Goal: Information Seeking & Learning: Compare options

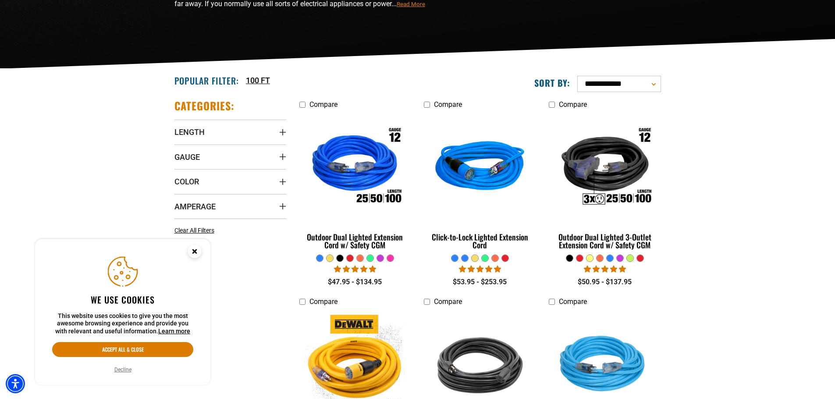
scroll to position [175, 0]
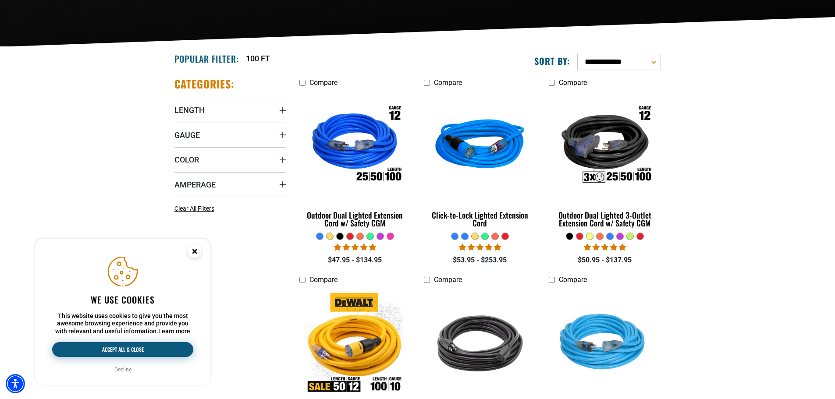
click at [138, 351] on button "Accept all & close" at bounding box center [122, 349] width 141 height 15
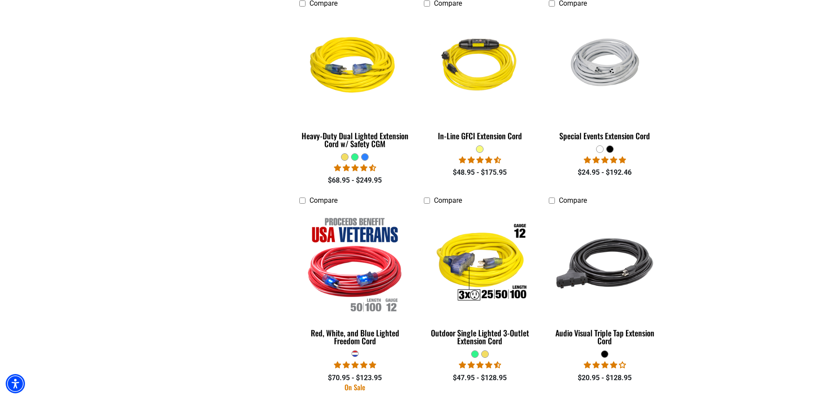
scroll to position [701, 0]
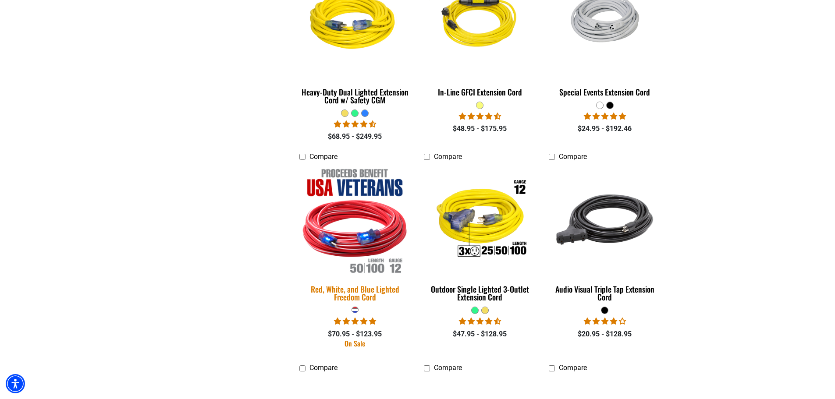
click at [376, 290] on div "Red, White, and Blue Lighted Freedom Cord" at bounding box center [355, 293] width 112 height 16
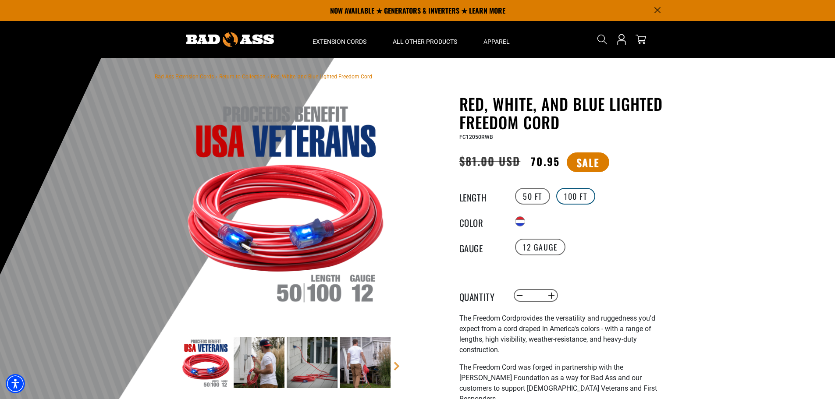
click at [570, 196] on label "100 FT" at bounding box center [575, 196] width 39 height 17
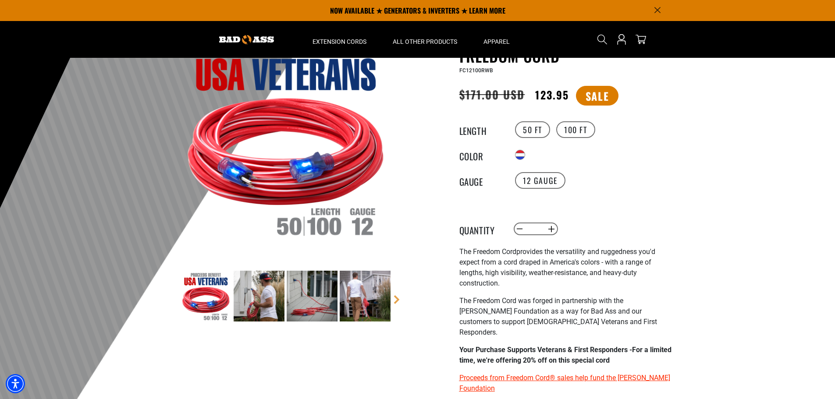
scroll to position [44, 0]
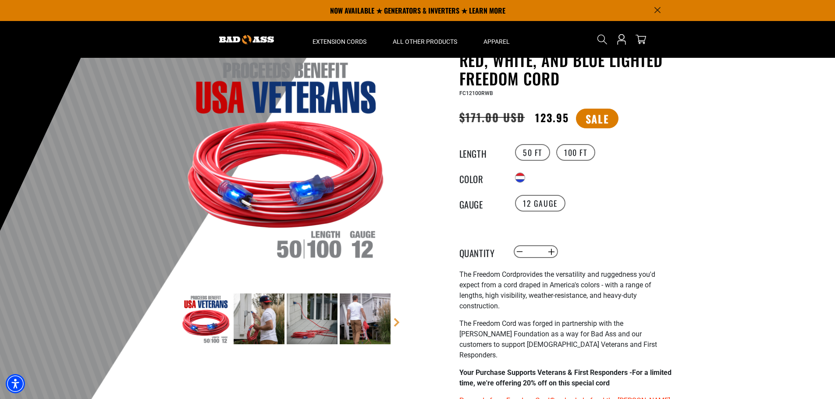
click at [256, 315] on img at bounding box center [259, 319] width 51 height 51
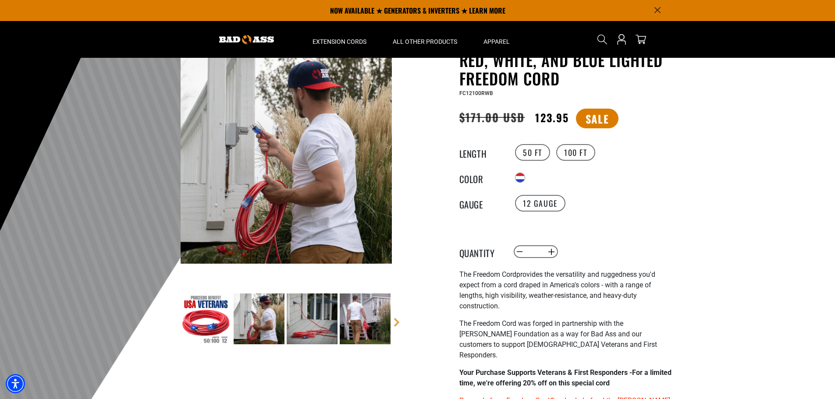
click at [307, 316] on img at bounding box center [312, 319] width 51 height 51
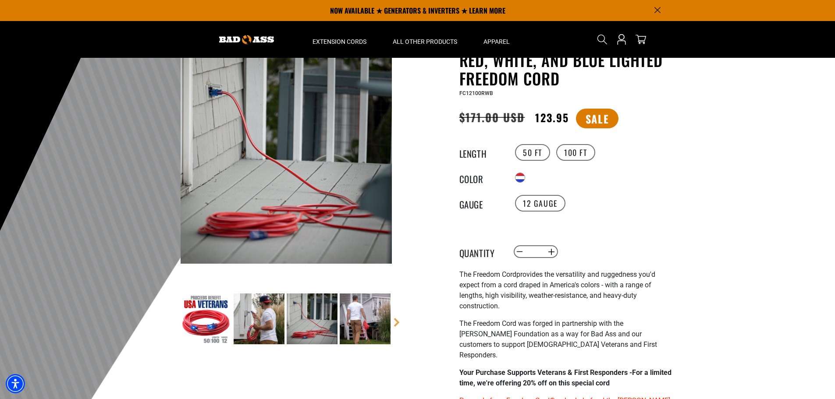
click at [372, 313] on img at bounding box center [365, 319] width 51 height 51
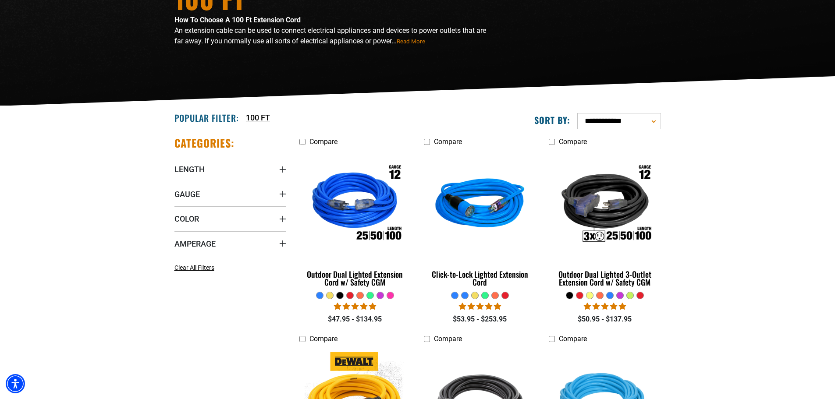
scroll to position [132, 0]
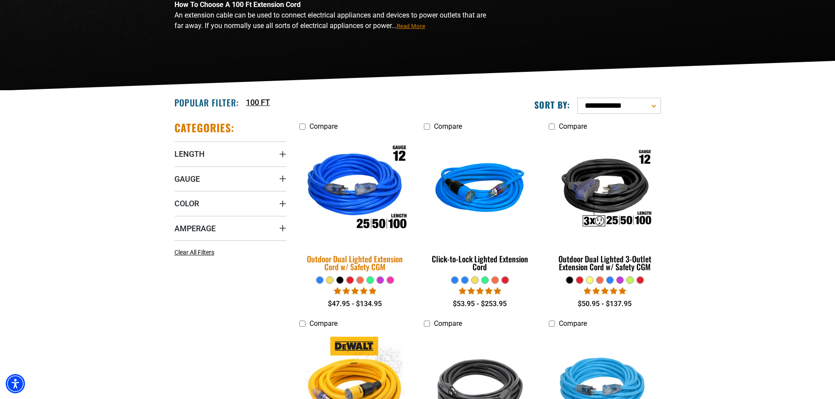
click at [355, 262] on div "Outdoor Dual Lighted Extension Cord w/ Safety CGM" at bounding box center [355, 263] width 112 height 16
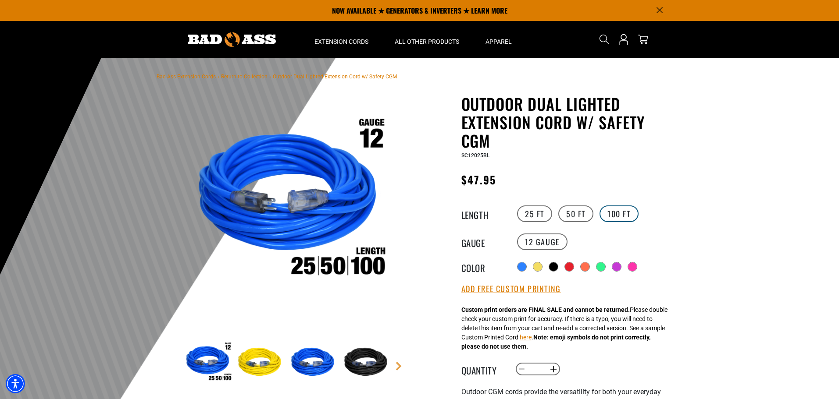
click at [629, 212] on label "100 FT" at bounding box center [618, 214] width 39 height 17
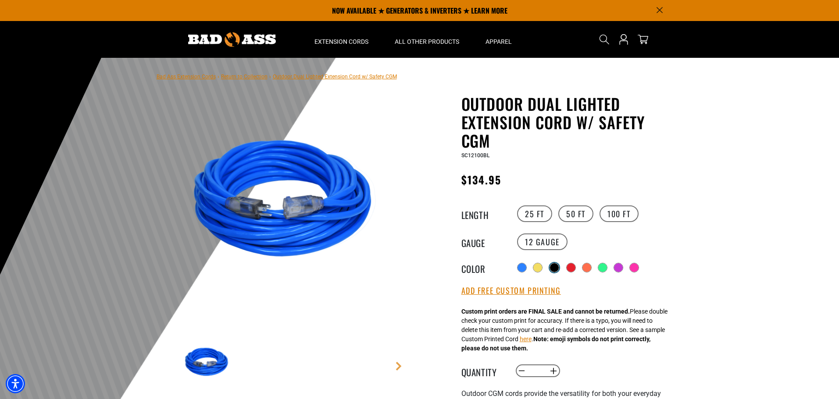
click at [558, 267] on div at bounding box center [554, 267] width 9 height 9
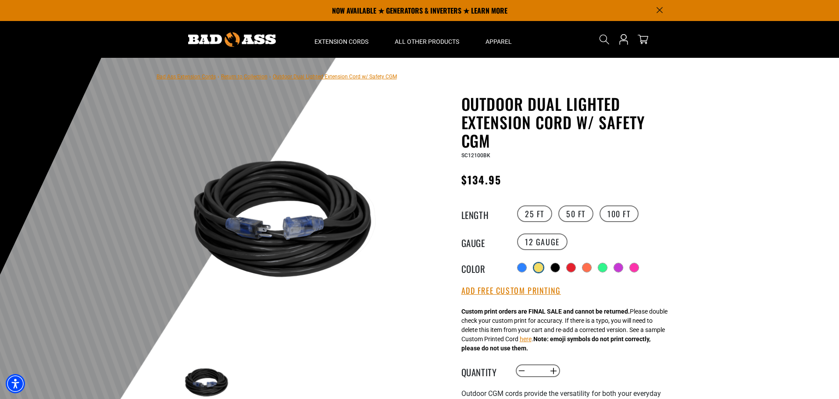
click at [537, 265] on div at bounding box center [538, 267] width 9 height 9
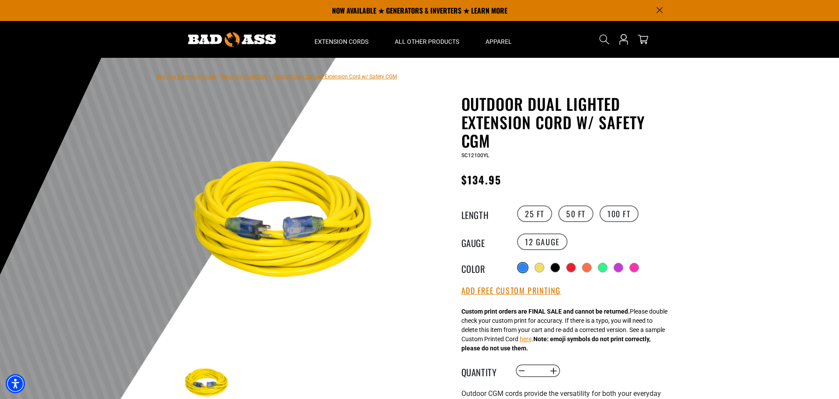
click at [517, 266] on label "Radio button" at bounding box center [522, 267] width 11 height 11
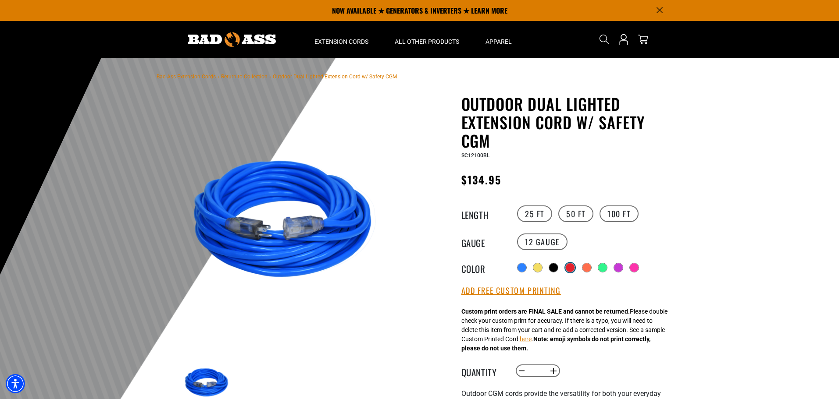
click at [572, 269] on div at bounding box center [569, 267] width 9 height 9
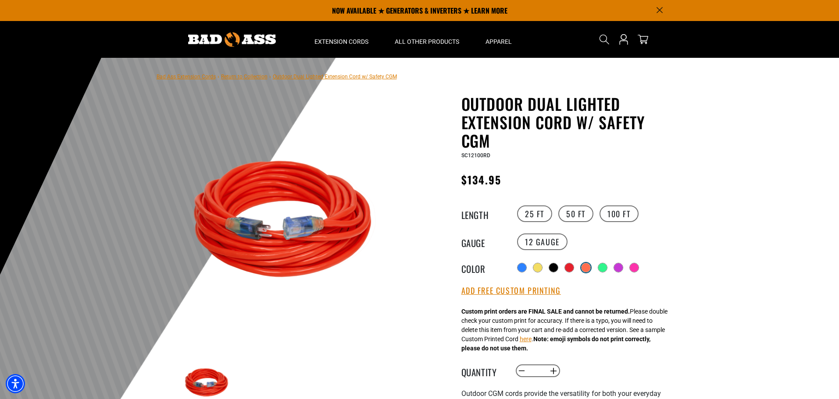
click at [590, 269] on div at bounding box center [585, 267] width 9 height 9
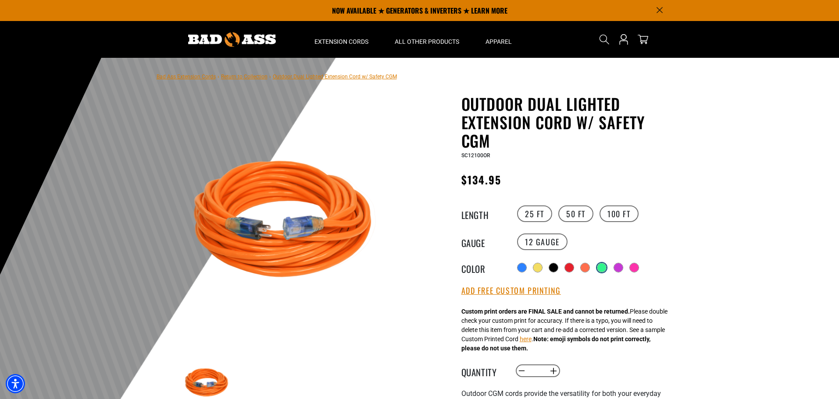
click at [605, 268] on div at bounding box center [601, 267] width 9 height 9
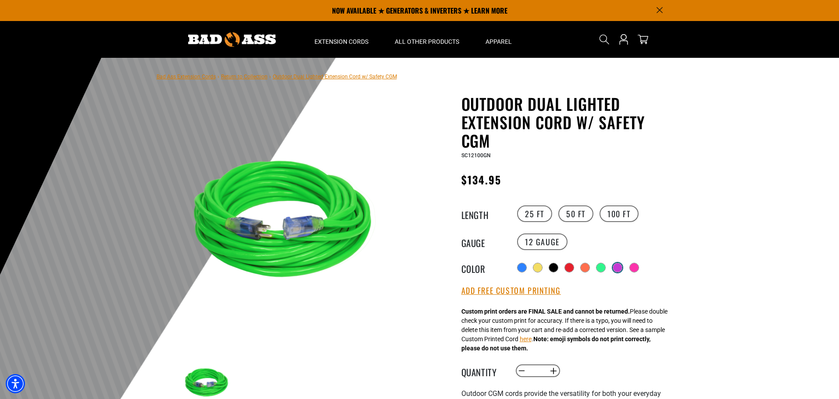
click at [622, 267] on div at bounding box center [617, 267] width 9 height 9
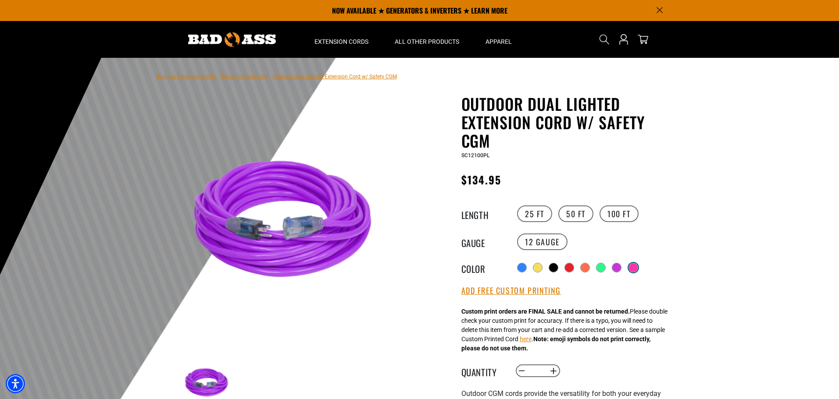
click at [637, 267] on div at bounding box center [633, 267] width 9 height 9
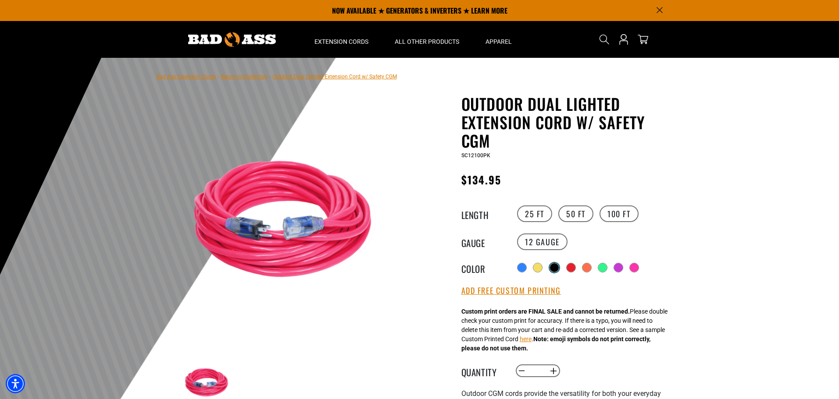
click at [553, 263] on div at bounding box center [554, 267] width 9 height 9
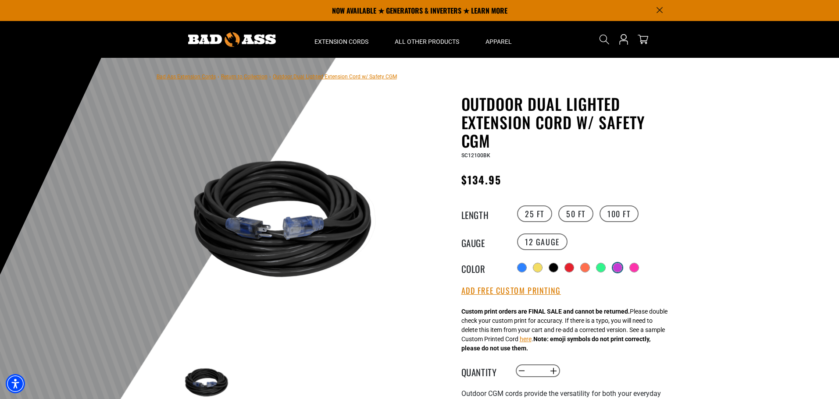
click at [618, 270] on div at bounding box center [617, 267] width 9 height 9
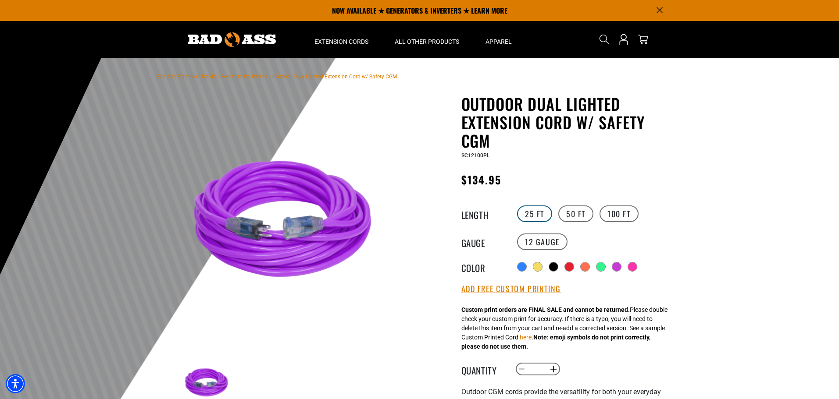
click at [530, 208] on label "25 FT" at bounding box center [534, 214] width 35 height 17
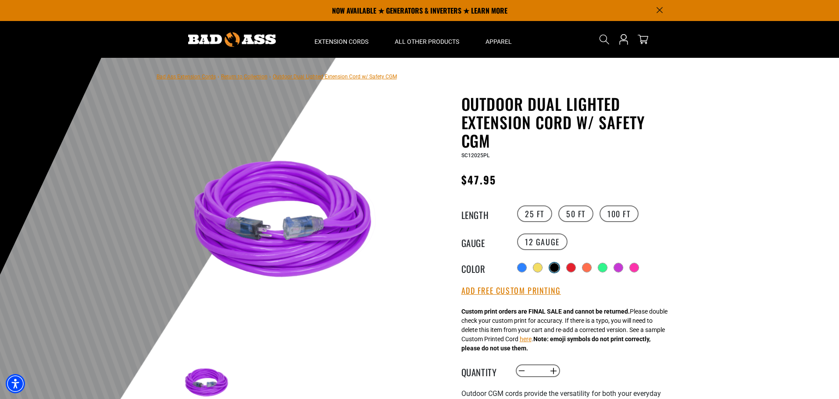
click at [554, 269] on div at bounding box center [554, 267] width 9 height 9
